Goal: Communication & Community: Answer question/provide support

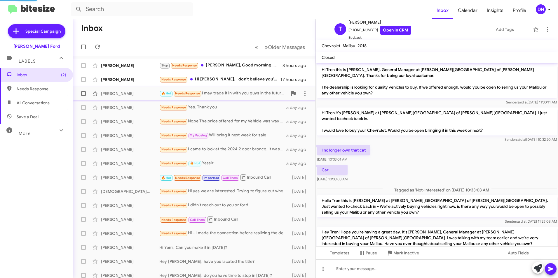
scroll to position [158, 0]
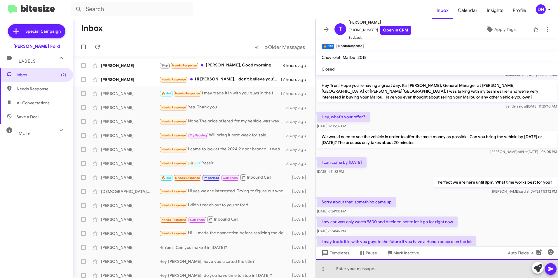
click at [371, 269] on div at bounding box center [437, 269] width 242 height 19
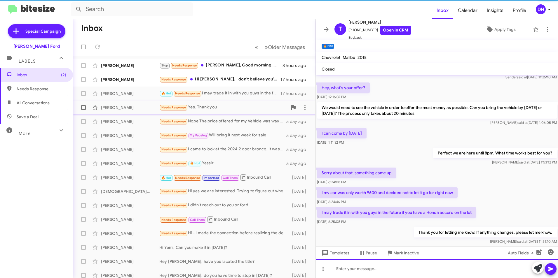
scroll to position [191, 0]
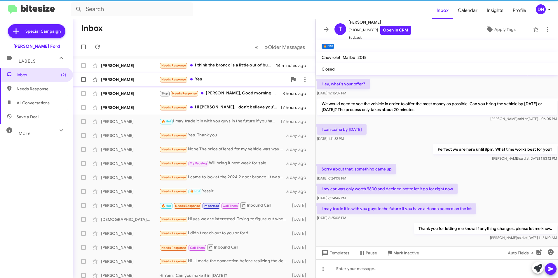
click at [249, 81] on div "Needs Response Yes" at bounding box center [223, 79] width 128 height 7
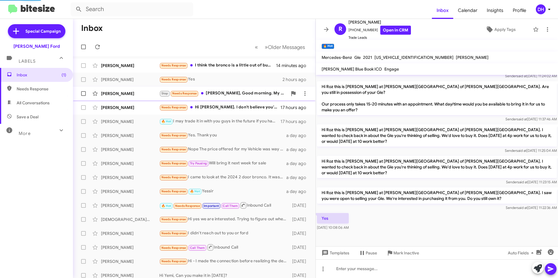
scroll to position [106, 0]
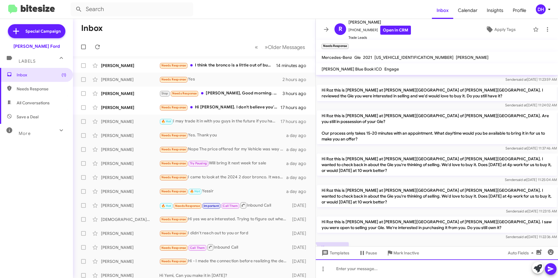
click at [341, 268] on div at bounding box center [437, 269] width 242 height 19
click at [499, 270] on div "Are you able to bring it in tonight so we can do a quick 30-minute appraisal on…" at bounding box center [437, 269] width 242 height 19
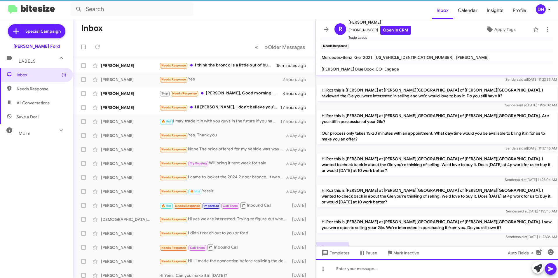
scroll to position [0, 0]
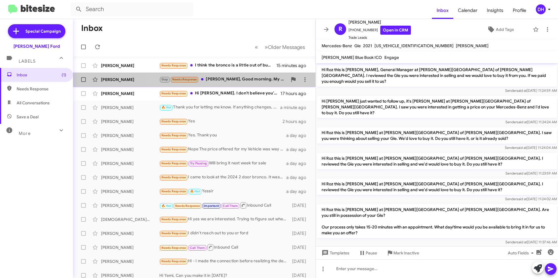
click at [247, 82] on div "Stop Needs Response Mr. Crosby, Good morning. My apology for the late response.…" at bounding box center [223, 79] width 128 height 7
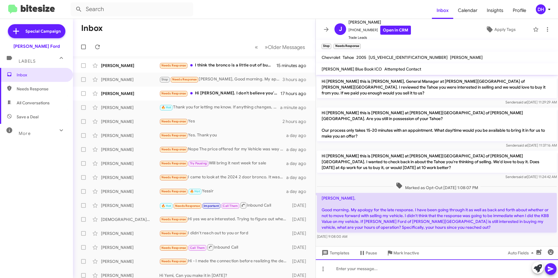
click at [367, 272] on div at bounding box center [437, 269] width 242 height 19
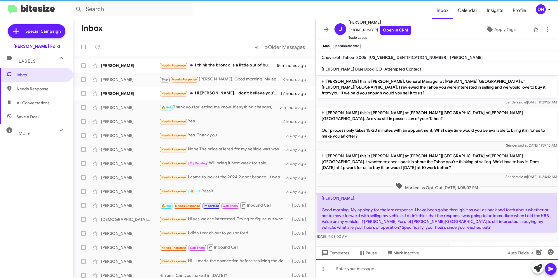
scroll to position [6, 0]
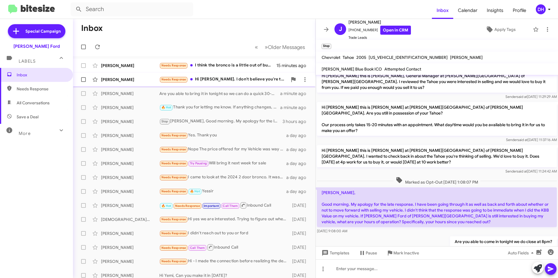
click at [234, 82] on div "Needs Response Hi David. I don't believe you're the gentleman I spoke with whil…" at bounding box center [223, 79] width 128 height 7
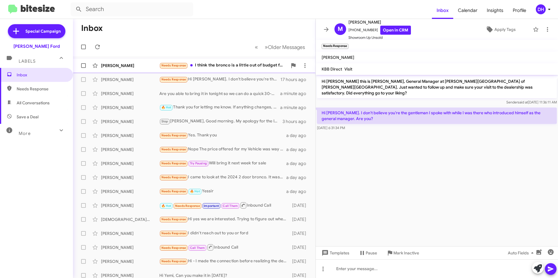
click at [239, 67] on div "Needs Response I think the bronco is a little out of budget for me. I'll just h…" at bounding box center [223, 65] width 128 height 7
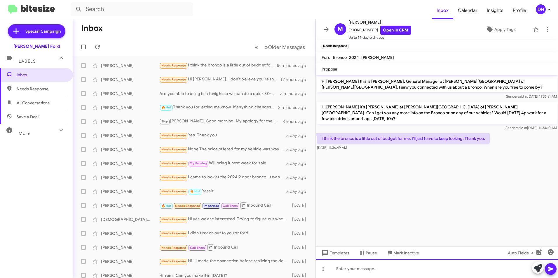
click at [367, 270] on div at bounding box center [437, 269] width 242 height 19
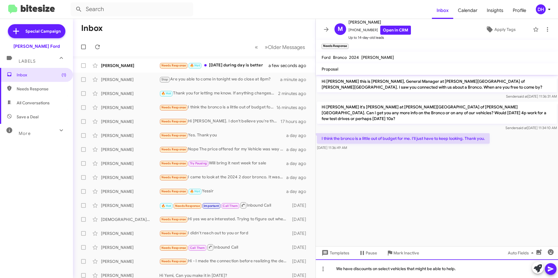
click at [377, 271] on div "We have discounts on select vehicles that might be able to help." at bounding box center [437, 269] width 242 height 19
click at [483, 264] on div "We have discounts on select vehicles that might be able to help." at bounding box center [437, 269] width 242 height 19
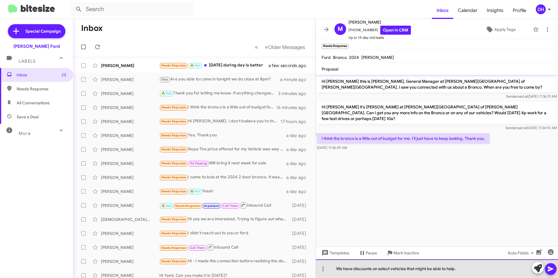
click at [471, 271] on div "We have discounts on select vehicles that might be able to help." at bounding box center [437, 269] width 242 height 19
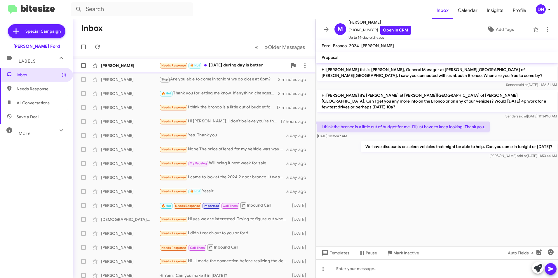
click at [234, 65] on div "Needs Response 🔥 Hot Friday during day is better" at bounding box center [223, 65] width 128 height 7
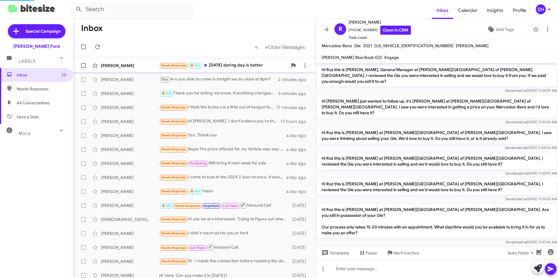
scroll to position [158, 0]
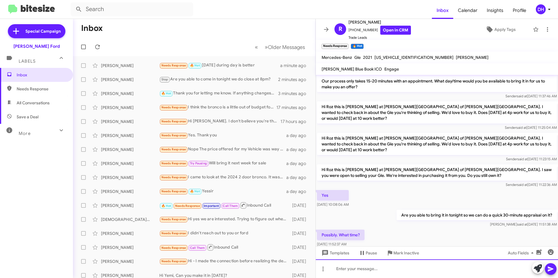
click at [370, 271] on div at bounding box center [437, 269] width 242 height 19
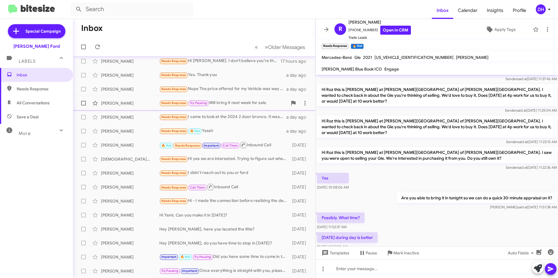
scroll to position [0, 0]
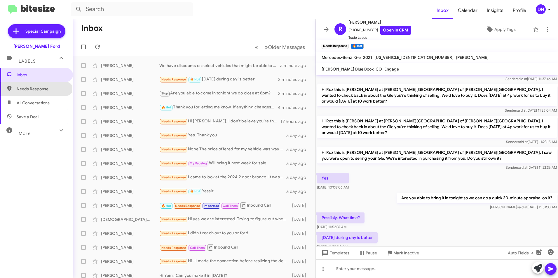
click at [36, 87] on span "Needs Response" at bounding box center [42, 89] width 50 height 6
type input "in:needs-response"
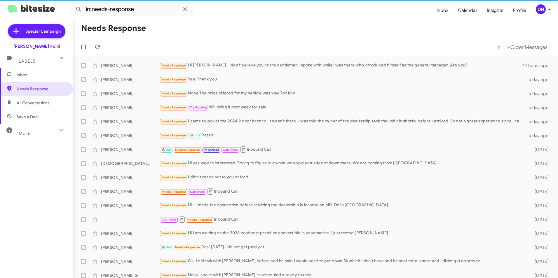
click at [41, 72] on span "Inbox" at bounding box center [42, 75] width 50 height 6
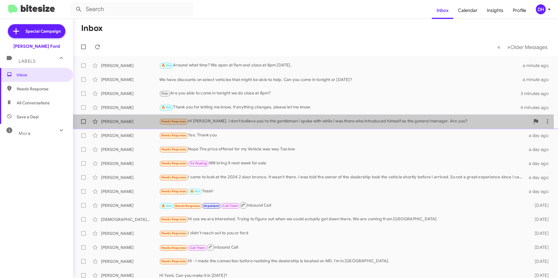
click at [285, 127] on div "Matt Lohmeier Needs Response Hi David. I don't believe you're the gentleman I s…" at bounding box center [316, 122] width 476 height 12
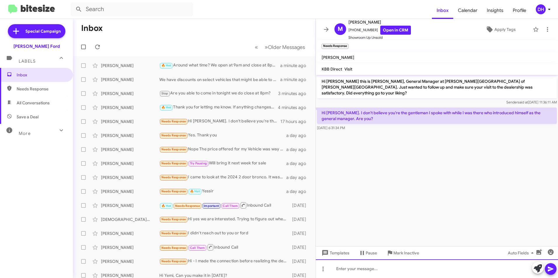
click at [339, 271] on div at bounding box center [437, 269] width 242 height 19
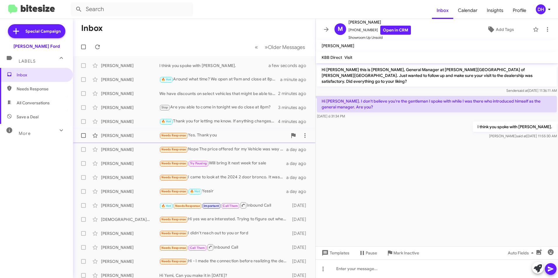
click at [233, 135] on div "Needs Response Yes. Thank you" at bounding box center [223, 135] width 128 height 7
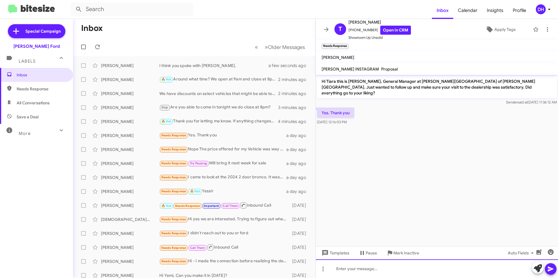
click at [355, 268] on div at bounding box center [437, 269] width 242 height 19
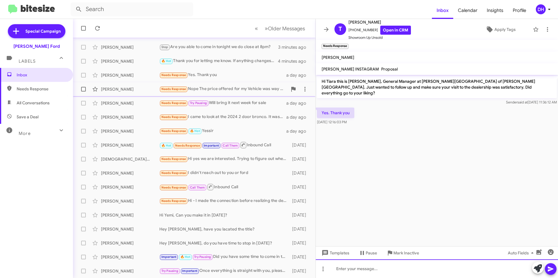
scroll to position [2, 0]
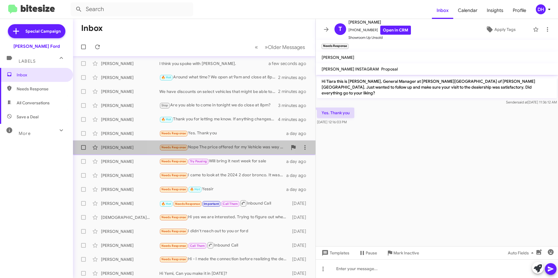
click at [224, 146] on div "Needs Response Nope The price offered for my Vehicle was way Too low" at bounding box center [223, 147] width 128 height 7
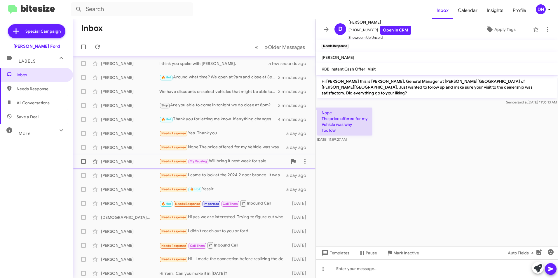
click at [227, 161] on div "Needs Response Try Pausing Will bring it next week for sale" at bounding box center [223, 161] width 128 height 7
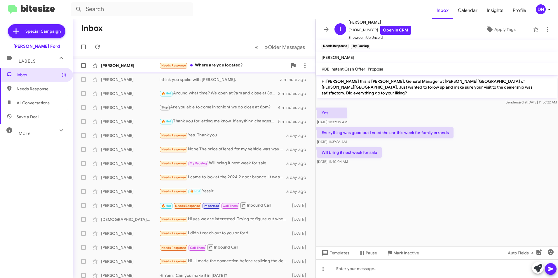
click at [215, 67] on div "Needs Response Where are you located?" at bounding box center [223, 65] width 128 height 7
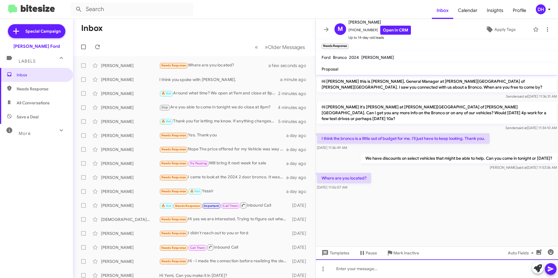
click at [361, 269] on div at bounding box center [437, 269] width 242 height 19
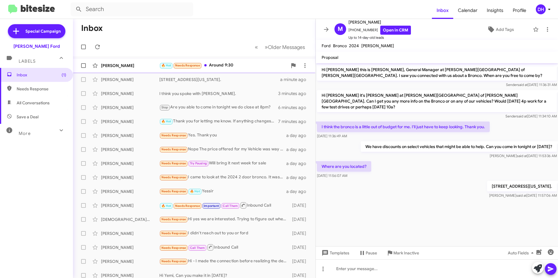
click at [233, 65] on div "🔥 Hot Needs Response Around 9:30" at bounding box center [223, 65] width 128 height 7
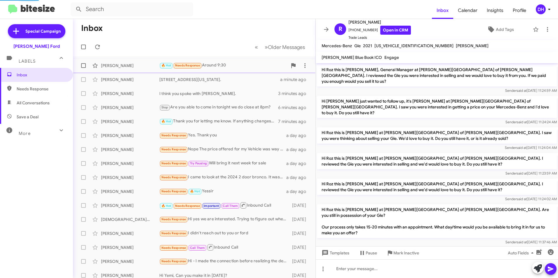
scroll to position [201, 0]
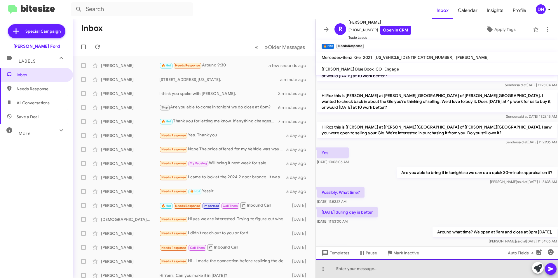
click at [394, 269] on div at bounding box center [437, 269] width 242 height 19
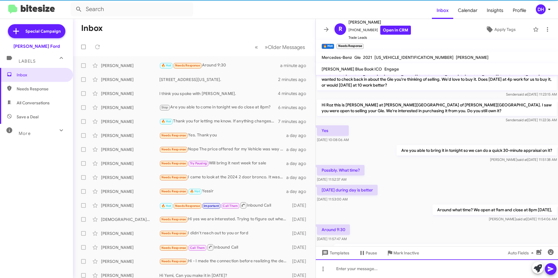
scroll to position [233, 0]
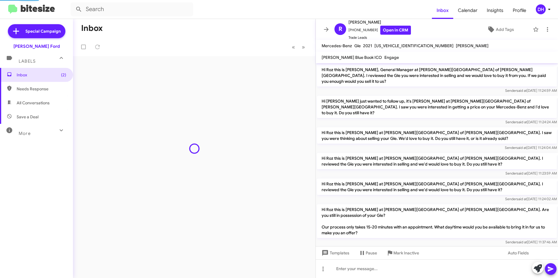
scroll to position [222, 0]
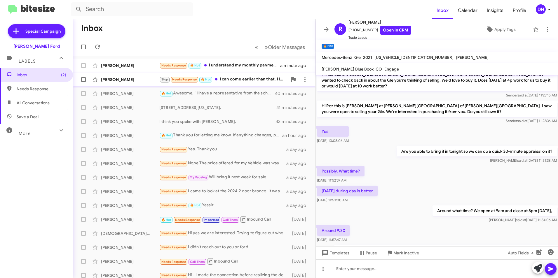
click at [239, 81] on div "Stop Needs Response 🔥 Hot I can come earlier than that. How does between 5 and …" at bounding box center [223, 79] width 128 height 7
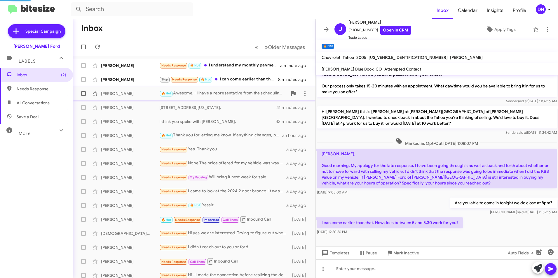
scroll to position [27, 0]
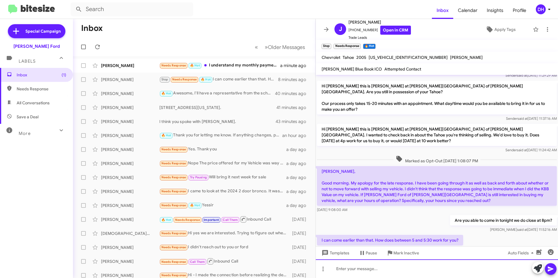
click at [361, 271] on div at bounding box center [437, 269] width 242 height 19
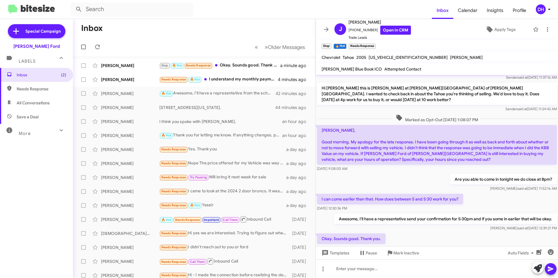
scroll to position [69, 0]
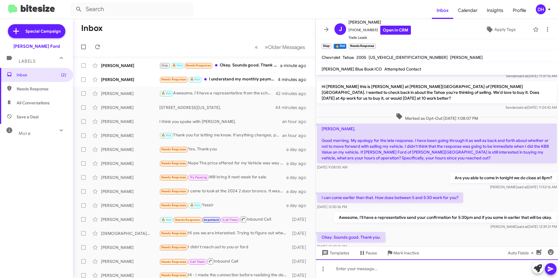
click at [365, 270] on div at bounding box center [437, 269] width 242 height 19
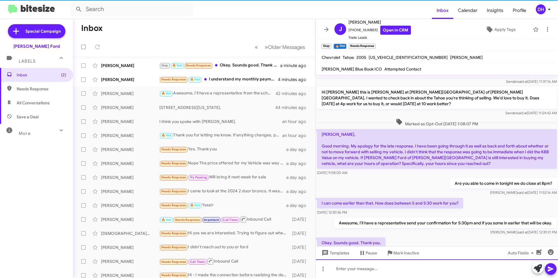
scroll to position [91, 0]
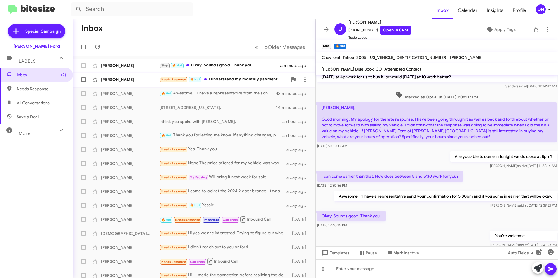
click at [229, 81] on div "Needs Response 🔥 Hot I understand my monthly payment will go up a little bit" at bounding box center [223, 79] width 128 height 7
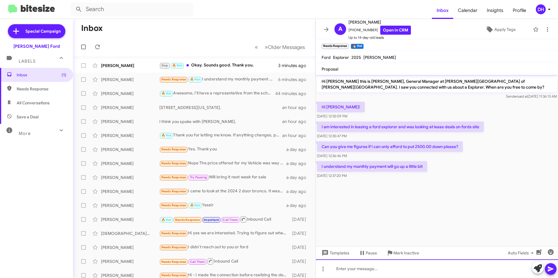
click at [371, 268] on div at bounding box center [437, 269] width 242 height 19
click at [383, 269] on div at bounding box center [437, 269] width 242 height 19
click at [356, 270] on div at bounding box center [437, 269] width 242 height 19
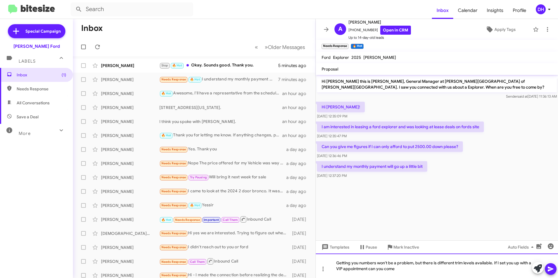
click at [437, 264] on div "Getting you numbers won't be a problem, but there is different trim levels avai…" at bounding box center [437, 266] width 242 height 25
click at [495, 263] on div "Getting you numbers won't be a problem, but there are different trim levels ava…" at bounding box center [437, 266] width 242 height 25
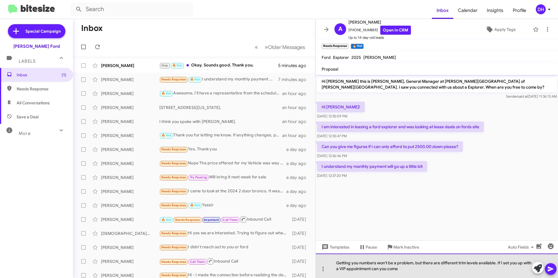
click at [495, 263] on div "Getting you numbers won't be a problem, but there are different trim levels ava…" at bounding box center [437, 266] width 242 height 25
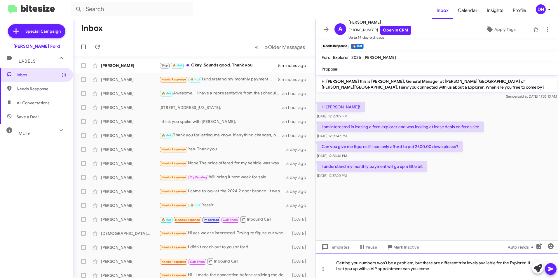
click at [433, 268] on div "Getting you numbers won't be a problem, but there are different trim levels ava…" at bounding box center [437, 266] width 242 height 25
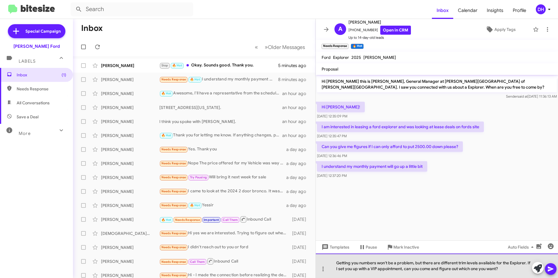
click at [337, 270] on div "Getting you numbers won't be a problem, but there are different trim levels ava…" at bounding box center [437, 266] width 242 height 25
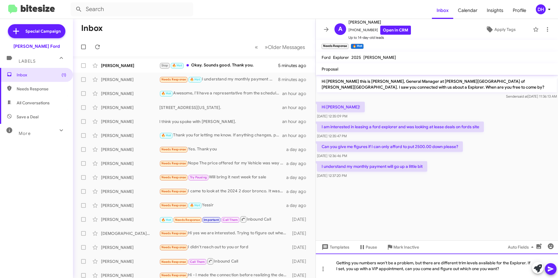
click at [502, 270] on div "Getting you numbers won't be a problem, but there are different trim levels ava…" at bounding box center [437, 266] width 242 height 25
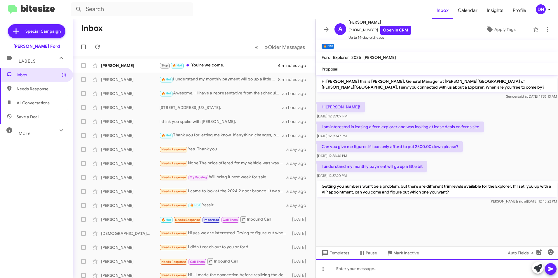
drag, startPoint x: 360, startPoint y: 266, endPoint x: 363, endPoint y: 257, distance: 10.0
click at [361, 266] on div at bounding box center [437, 269] width 242 height 19
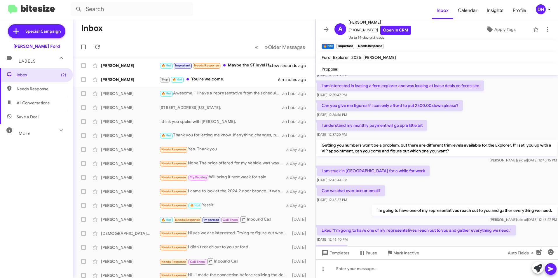
scroll to position [96, 0]
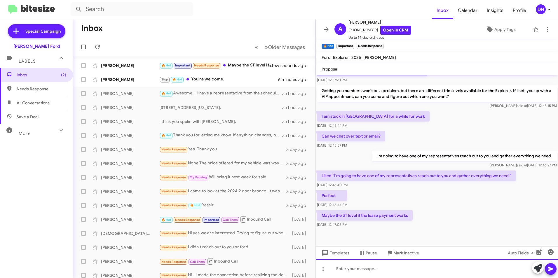
click at [374, 270] on div at bounding box center [437, 269] width 242 height 19
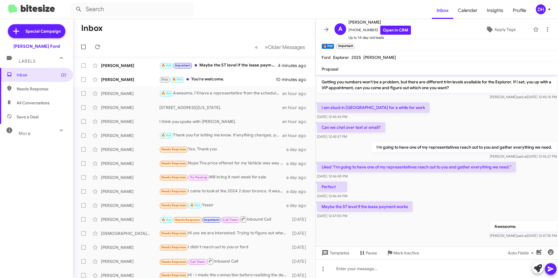
scroll to position [117, 0]
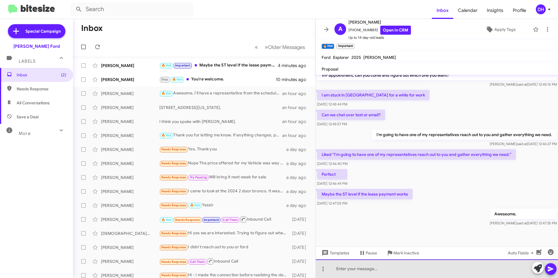
click at [374, 267] on div at bounding box center [437, 269] width 242 height 19
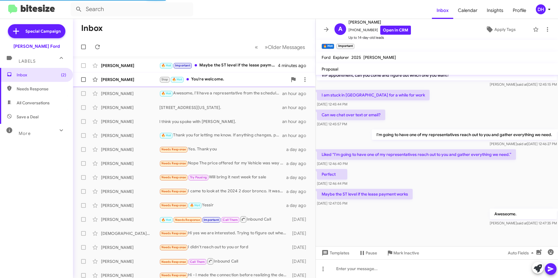
click at [217, 77] on div "Stop 🔥 Hot You're welcome." at bounding box center [223, 79] width 128 height 7
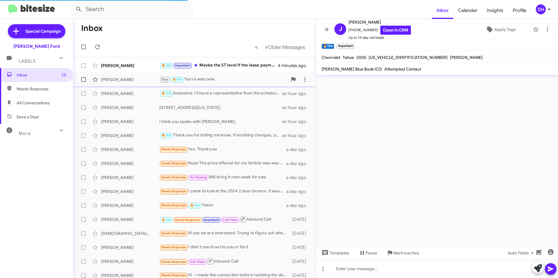
scroll to position [91, 0]
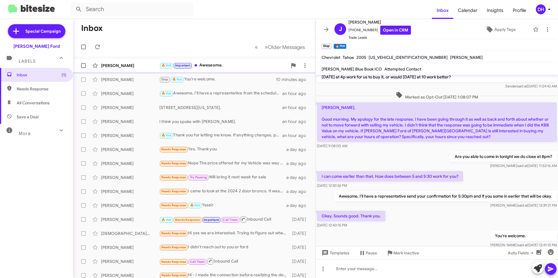
click at [229, 67] on div "🔥 Hot Important Aweseome." at bounding box center [223, 65] width 128 height 7
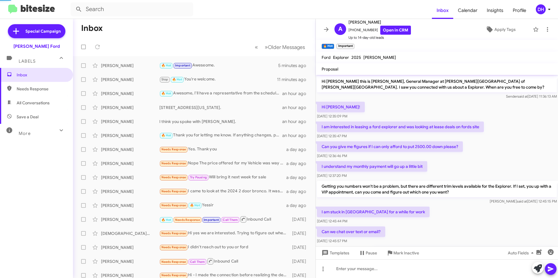
scroll to position [160, 0]
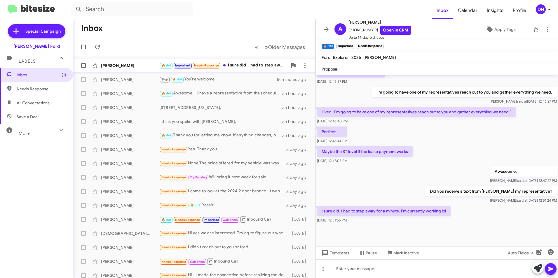
click at [250, 60] on div "Adam Perotti 🔥 Hot Important Needs Response I sure did. I had to step away for …" at bounding box center [194, 66] width 233 height 12
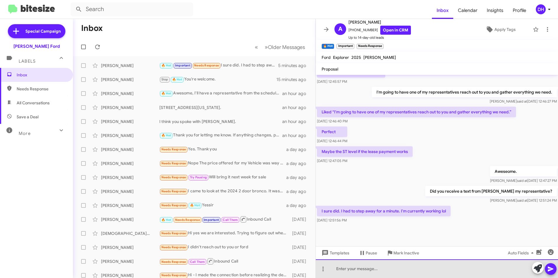
click at [391, 271] on div at bounding box center [437, 269] width 242 height 19
